Goal: Task Accomplishment & Management: Use online tool/utility

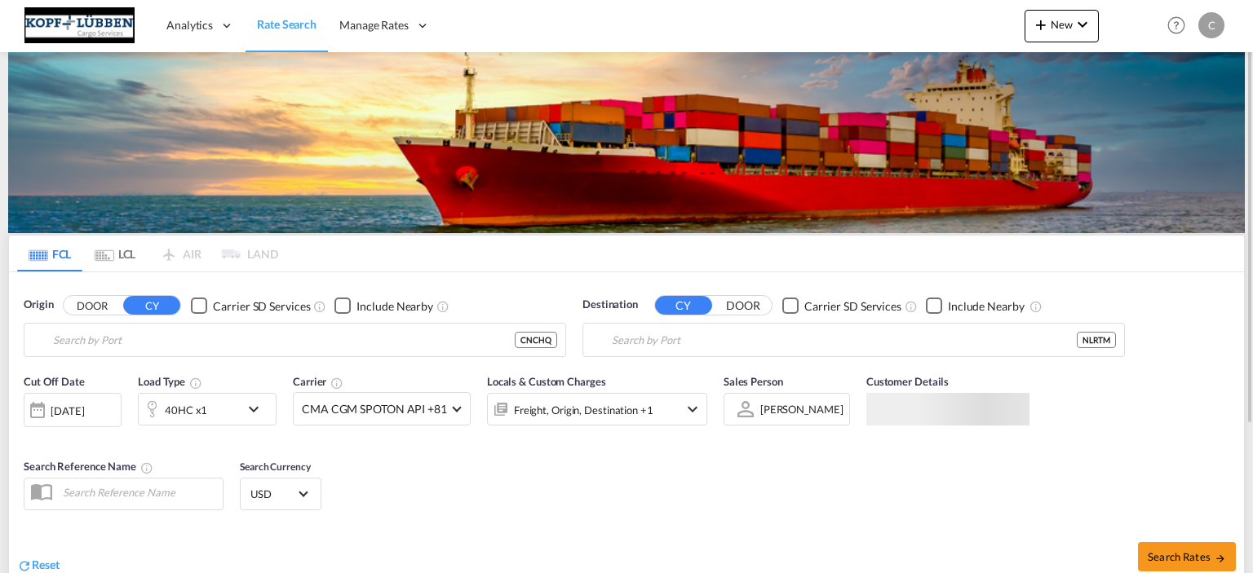
type input "Chongqing Pt, CQ, CNCHQ"
type input "[GEOGRAPHIC_DATA], NLRTM"
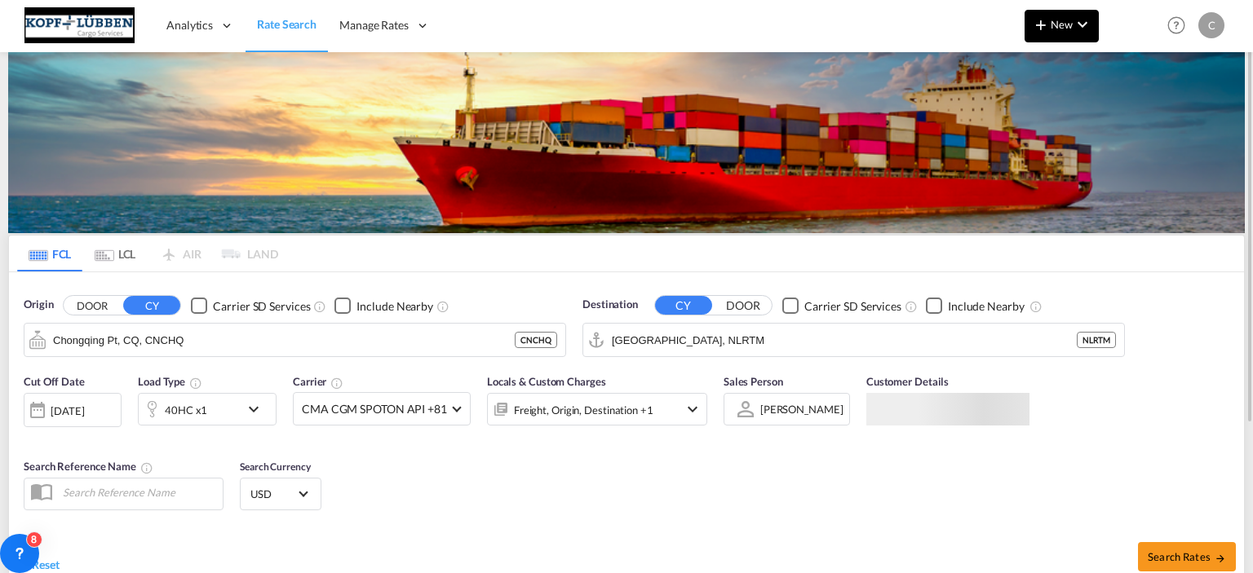
click at [1034, 17] on md-icon "icon-plus 400-fg" at bounding box center [1041, 25] width 20 height 20
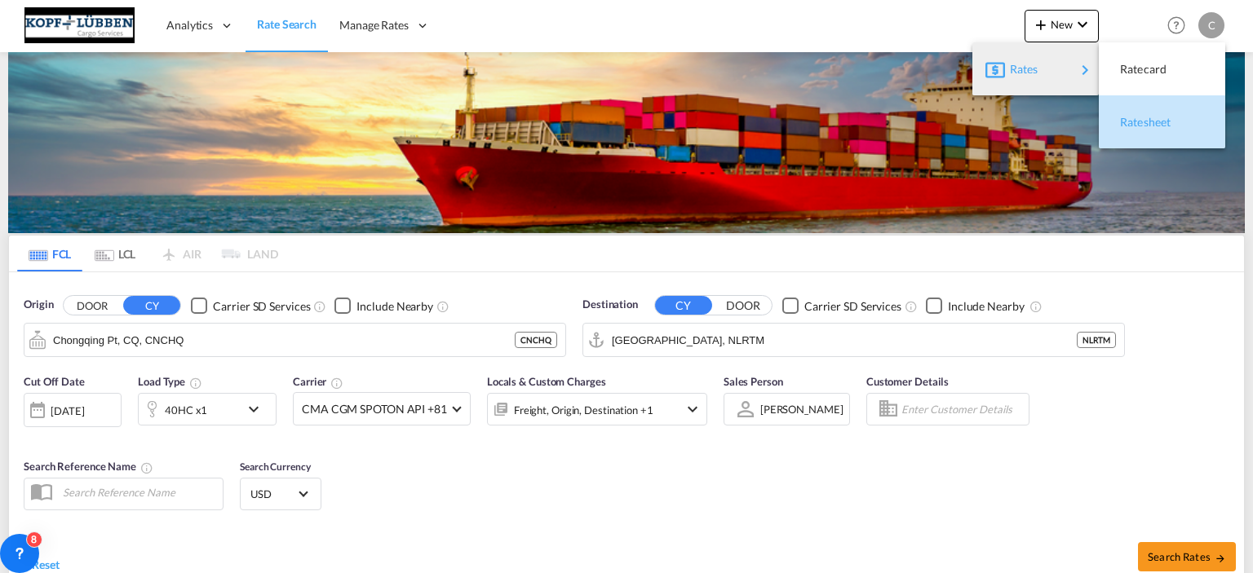
click at [1138, 125] on span "Ratesheet" at bounding box center [1129, 122] width 18 height 33
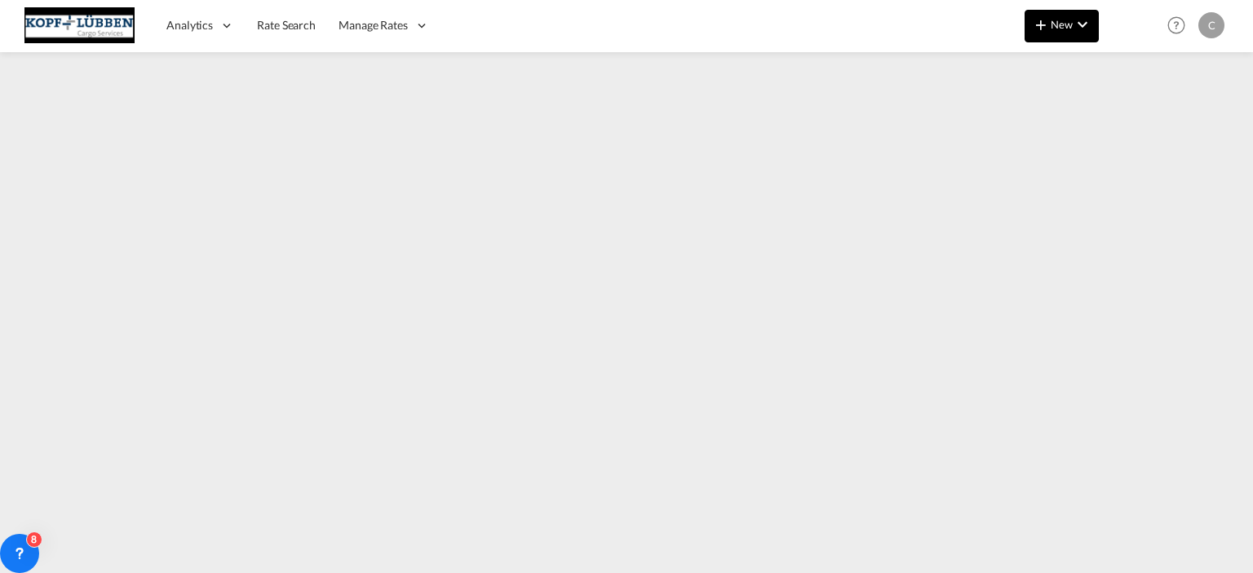
click at [1074, 30] on md-icon "icon-chevron-down" at bounding box center [1083, 25] width 20 height 20
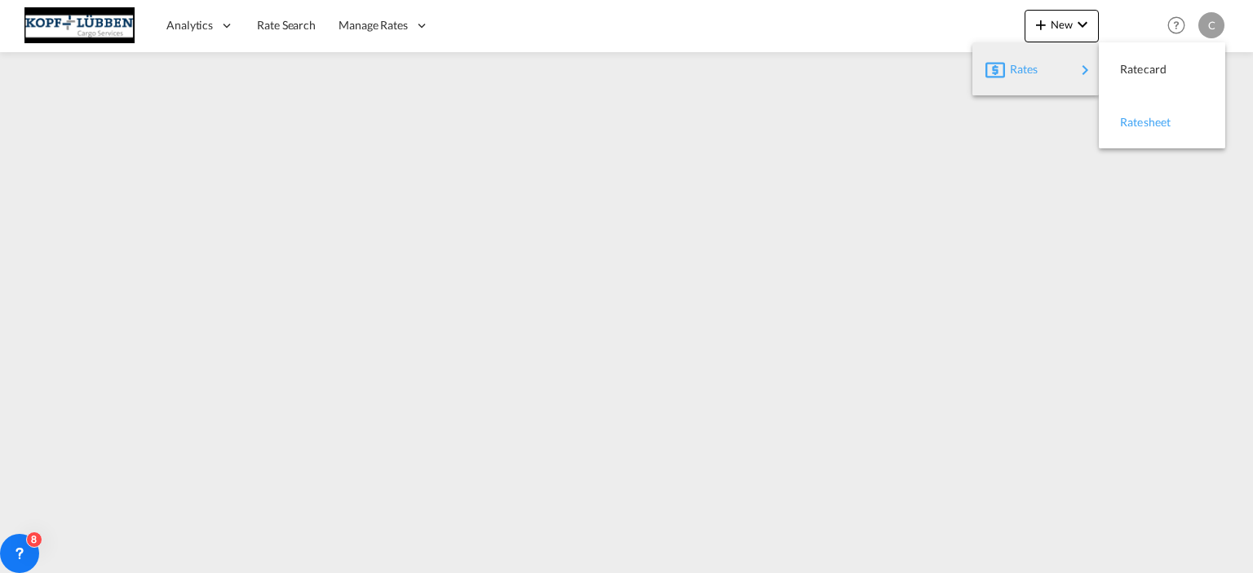
click at [1138, 122] on span "Ratesheet" at bounding box center [1129, 122] width 18 height 33
